Goal: Find contact information: Find contact information

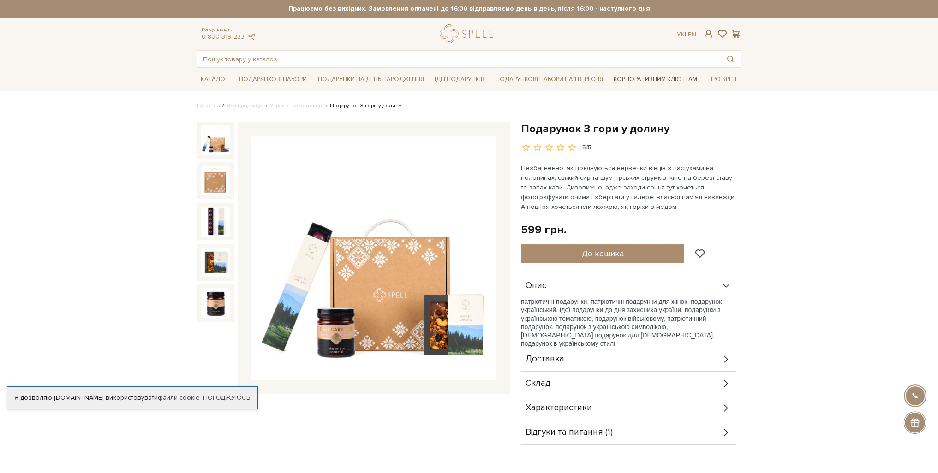
click at [626, 78] on link "Корпоративним клієнтам" at bounding box center [655, 79] width 91 height 16
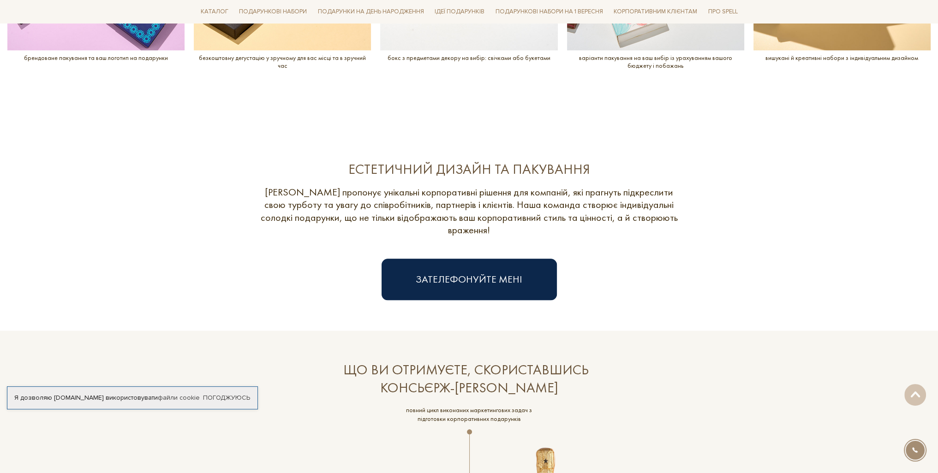
scroll to position [1476, 0]
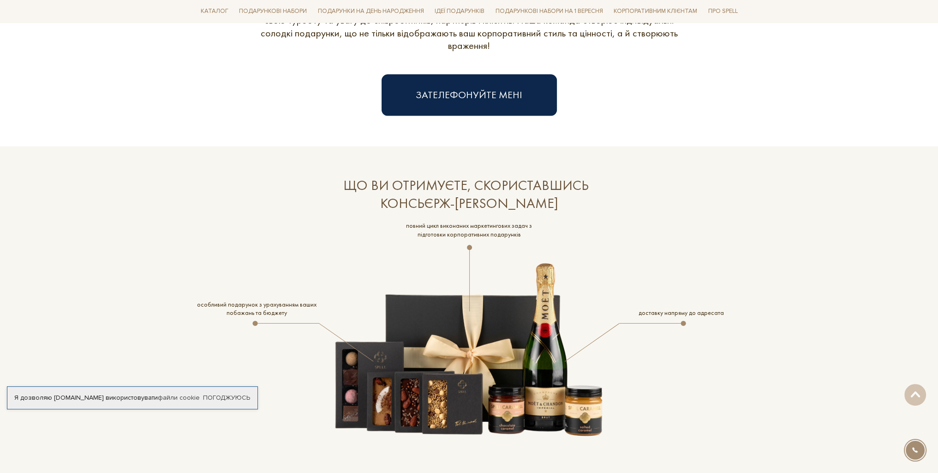
click at [626, 78] on div "Зателефонуйте мені" at bounding box center [469, 95] width 544 height 42
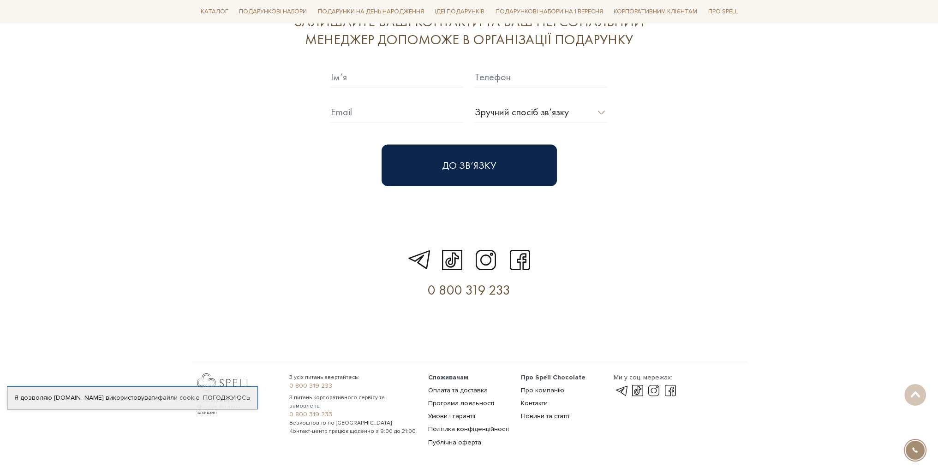
scroll to position [2638, 0]
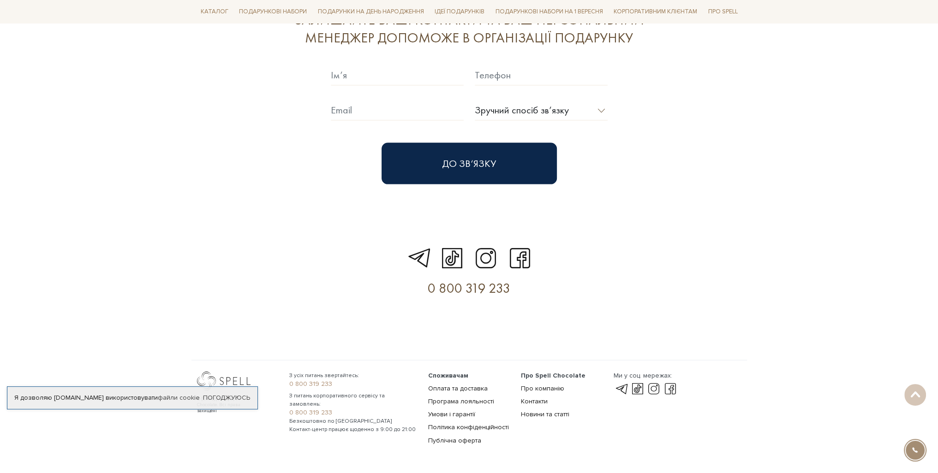
click at [724, 222] on section "0 800 319 233" at bounding box center [469, 271] width 938 height 113
click at [653, 384] on link at bounding box center [654, 389] width 16 height 11
